Goal: Task Accomplishment & Management: Manage account settings

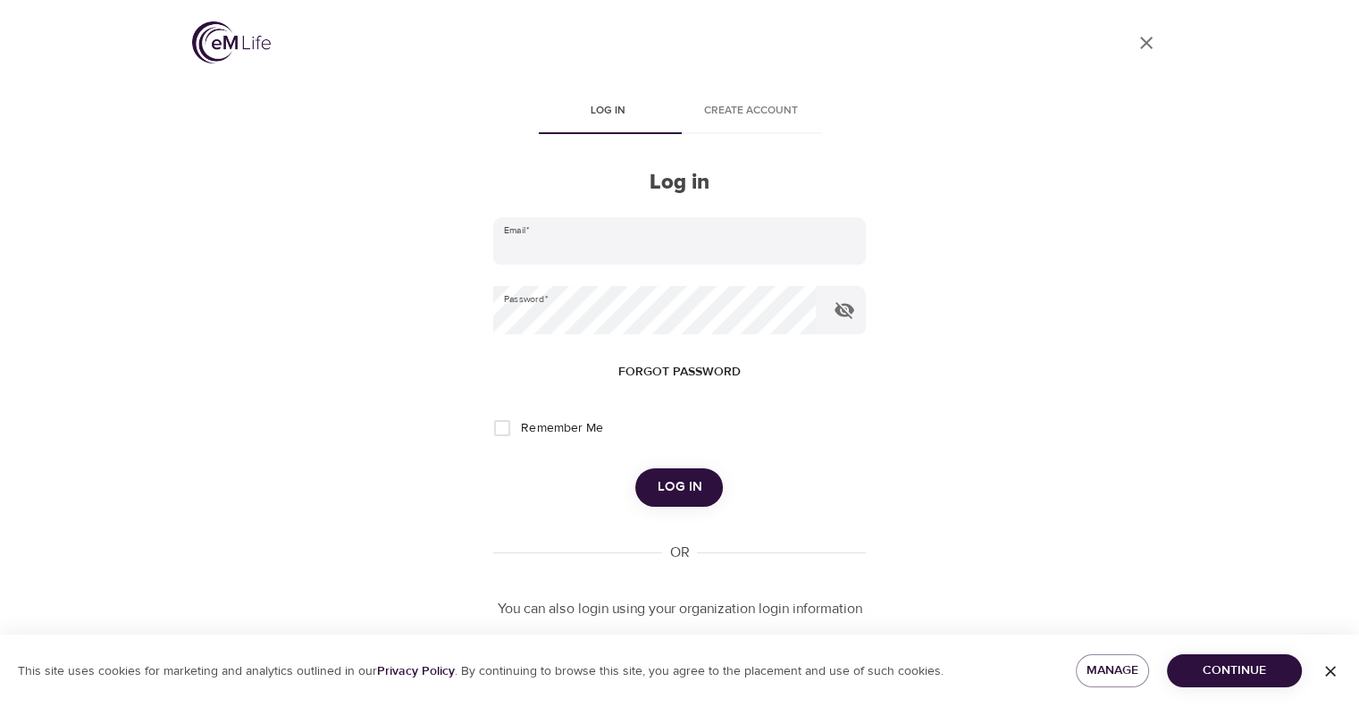
type input "[PERSON_NAME][EMAIL_ADDRESS][PERSON_NAME][DOMAIN_NAME]"
click at [691, 485] on span "Log in" at bounding box center [679, 486] width 45 height 23
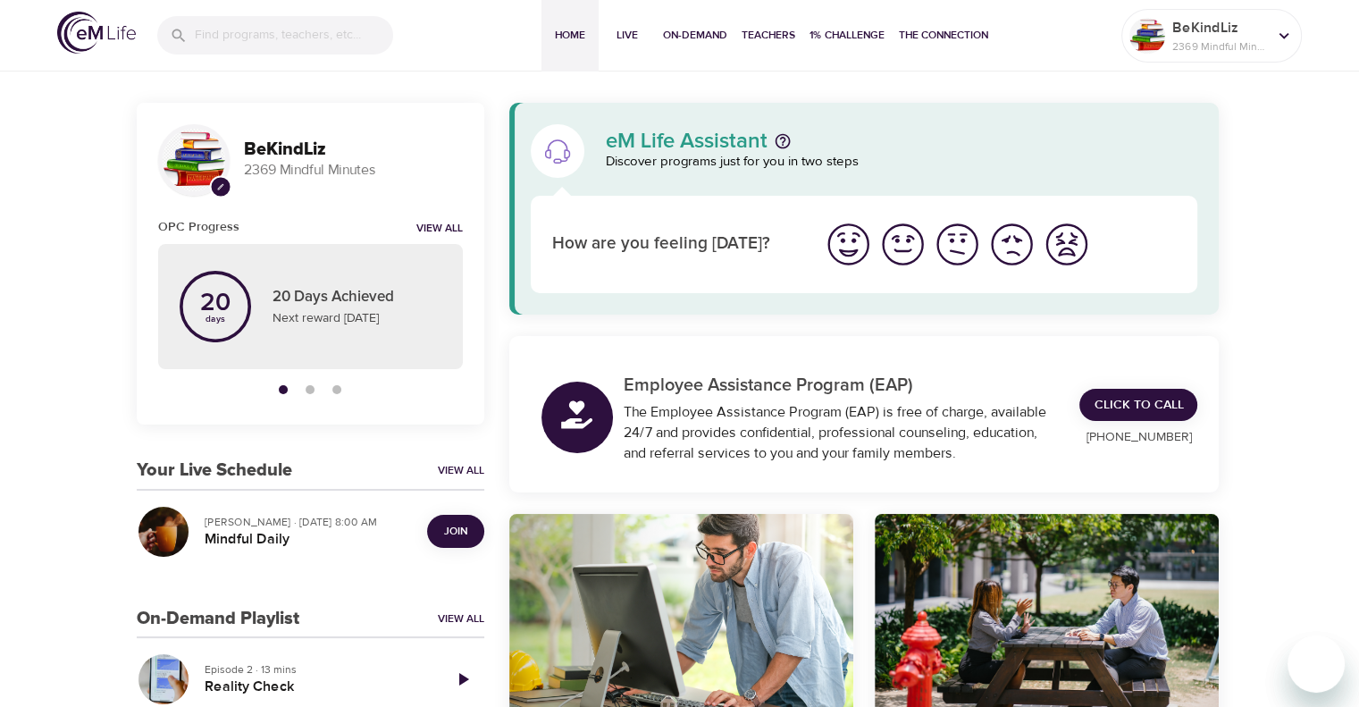
click at [450, 526] on span "Join" at bounding box center [455, 531] width 23 height 19
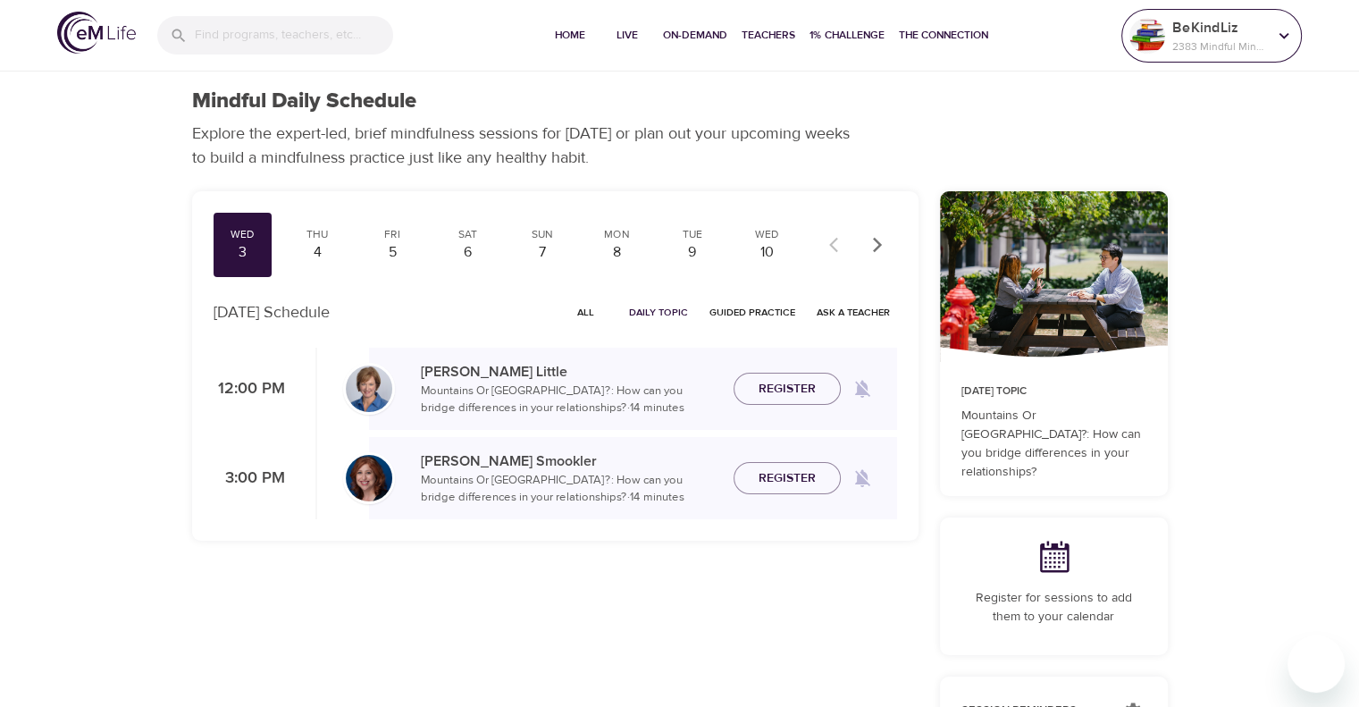
click at [1183, 37] on p "BeKindLiz" at bounding box center [1219, 27] width 95 height 21
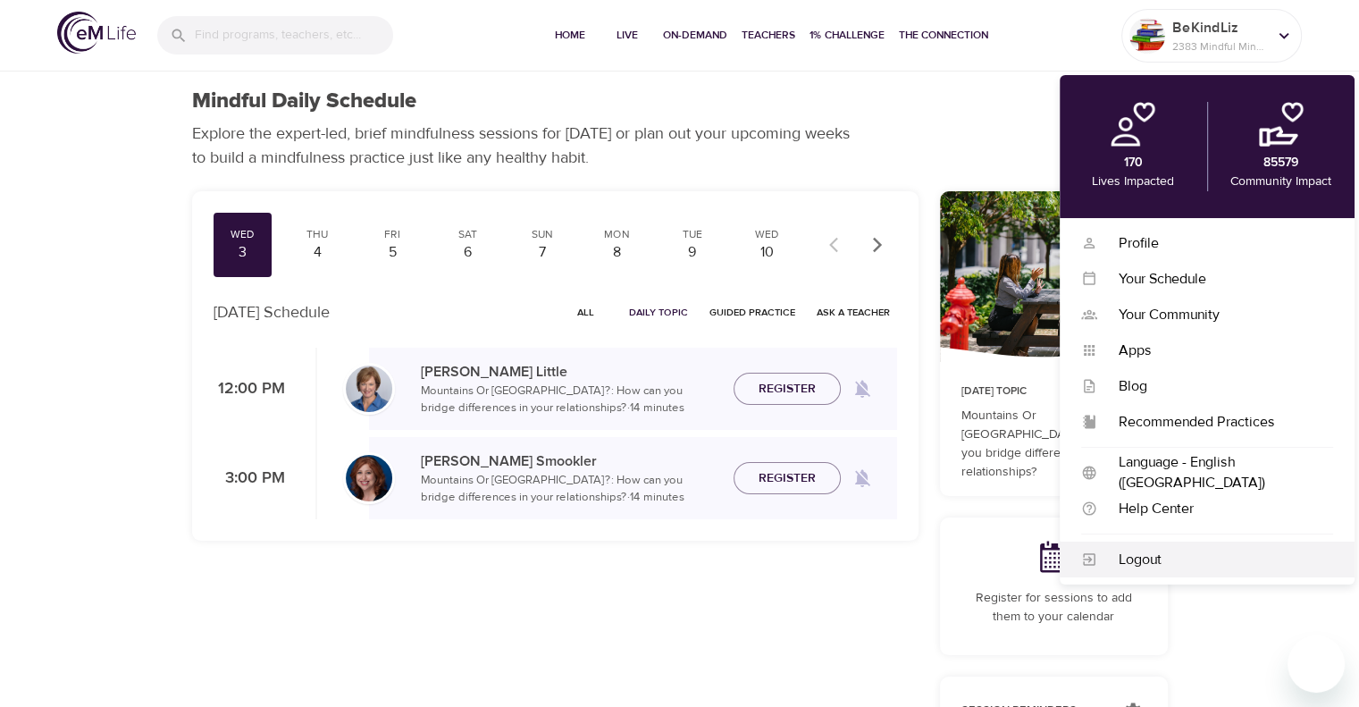
click at [1205, 566] on div "Logout" at bounding box center [1215, 559] width 236 height 21
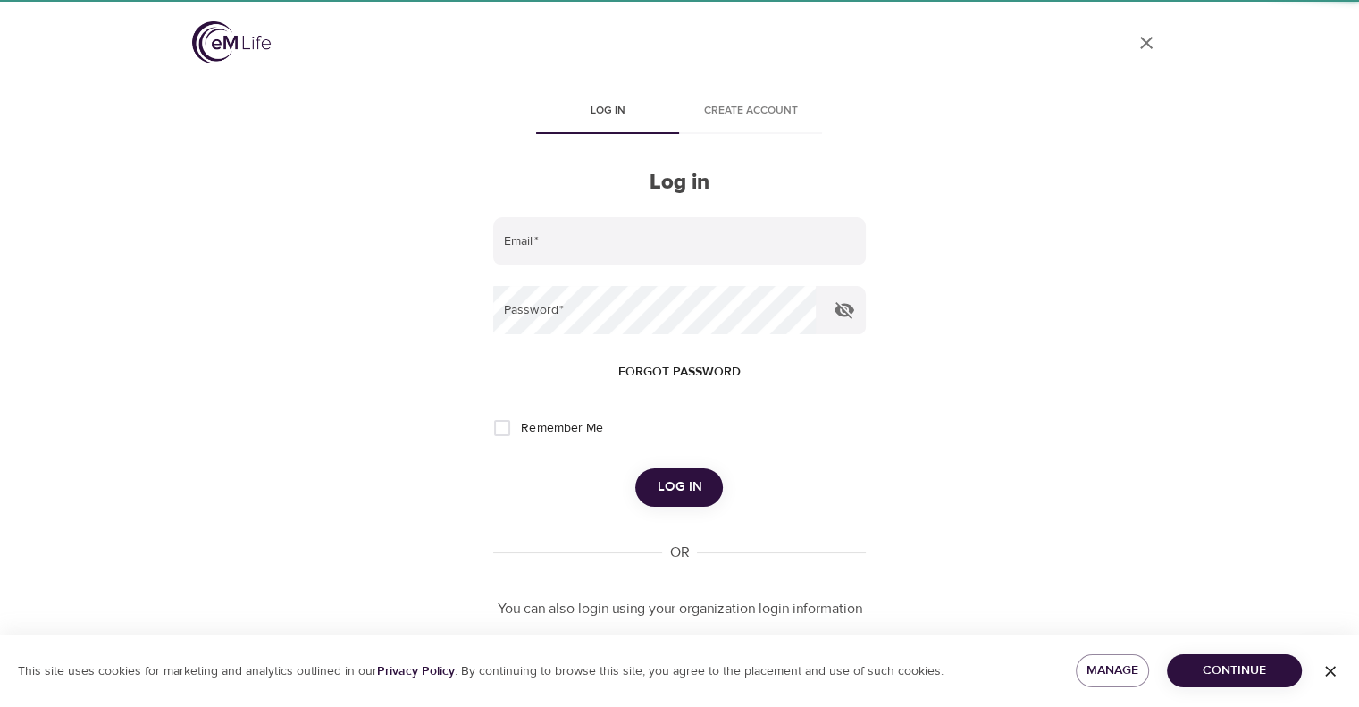
type input "[PERSON_NAME][EMAIL_ADDRESS][PERSON_NAME][DOMAIN_NAME]"
